Goal: Task Accomplishment & Management: Use online tool/utility

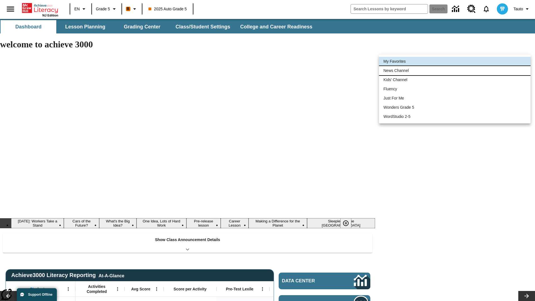
click at [455, 70] on li "News Channel" at bounding box center [455, 70] width 152 height 9
type input "120"
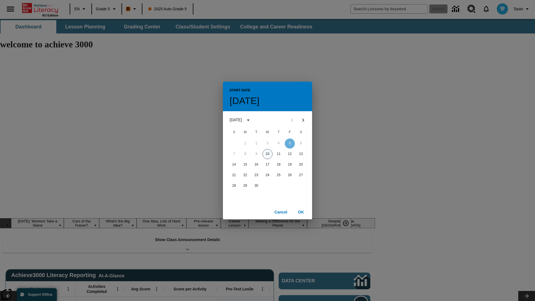
click at [267, 154] on button "10" at bounding box center [267, 154] width 10 height 10
click at [301, 212] on button "OK" at bounding box center [301, 212] width 18 height 10
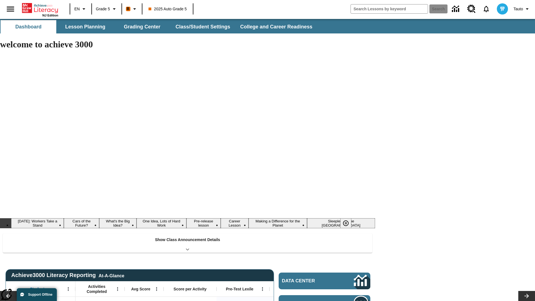
scroll to position [7, 0]
